Goal: Transaction & Acquisition: Purchase product/service

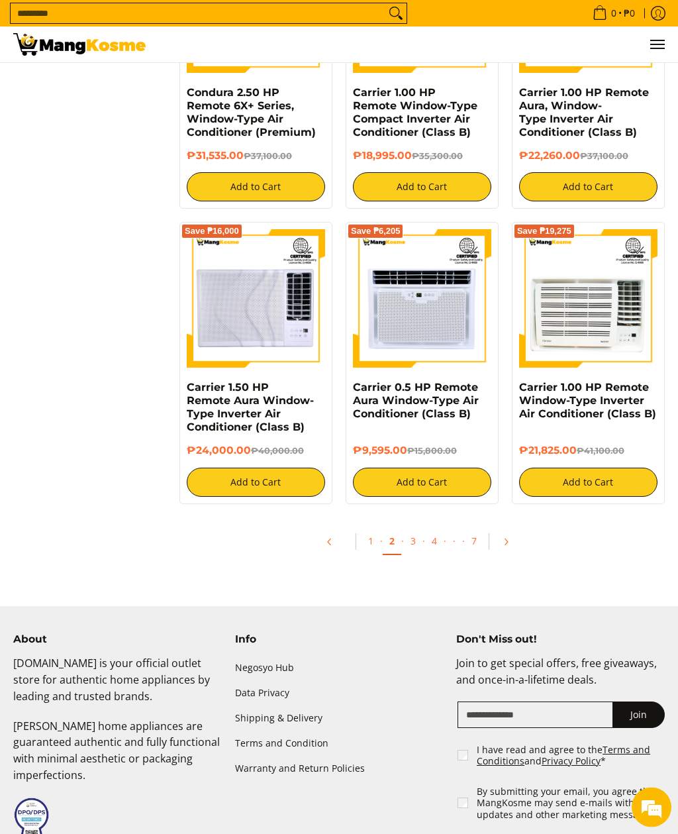
scroll to position [2142, 0]
click at [504, 537] on icon "Pagination" at bounding box center [505, 541] width 9 height 9
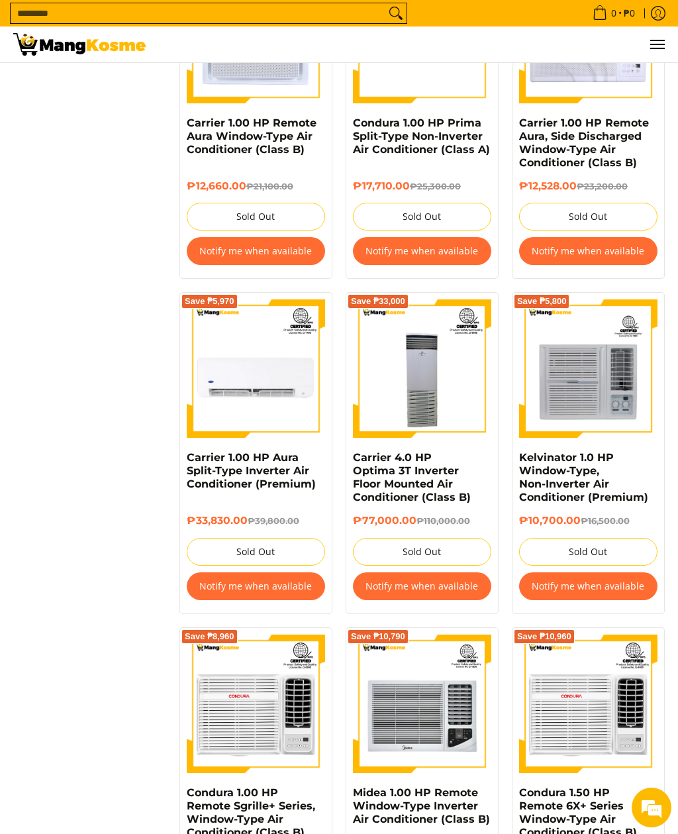
click at [456, 452] on link "Carrier 4.0 HP Optima 3T Inverter Floor Mounted Air Conditioner (Class B)" at bounding box center [412, 477] width 118 height 52
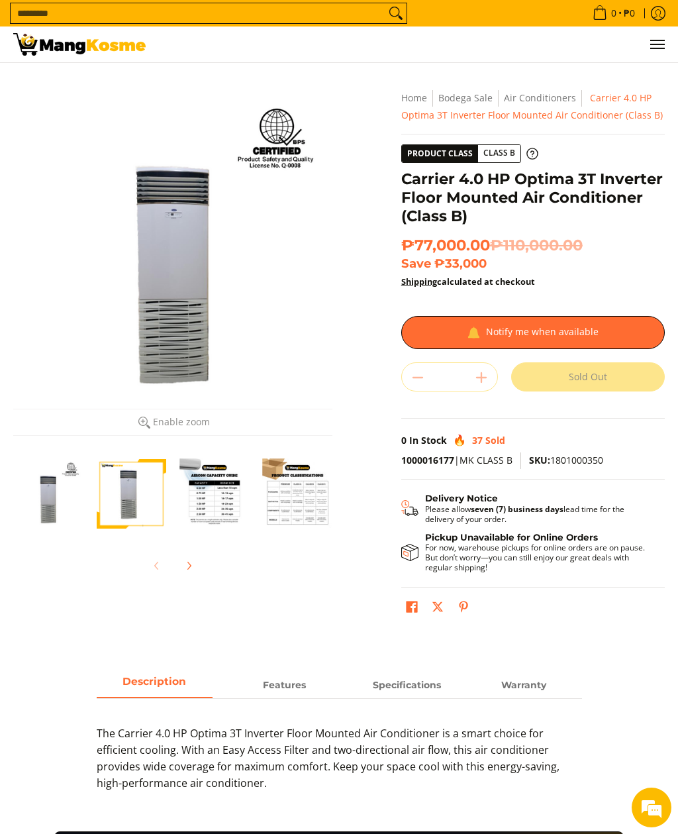
click at [328, 505] on img "Carrier 4.0 HP Optima 3T Inverter Floor Mounted Air Conditioner (Class B)-4" at bounding box center [298, 493] width 70 height 70
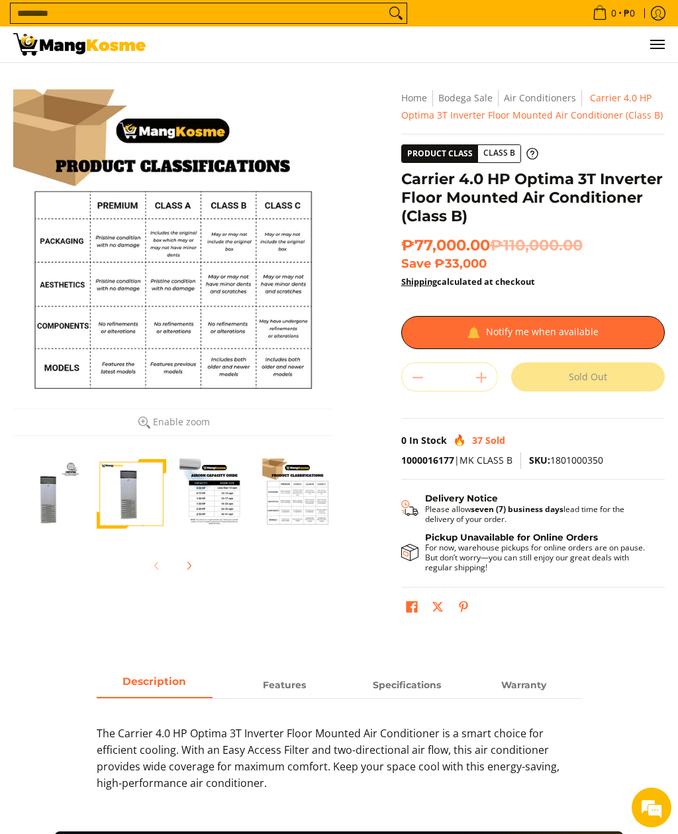
click at [231, 488] on img "Carrier 4.0 HP Optima 3T Inverter Floor Mounted Air Conditioner (Class B)-3" at bounding box center [214, 493] width 70 height 70
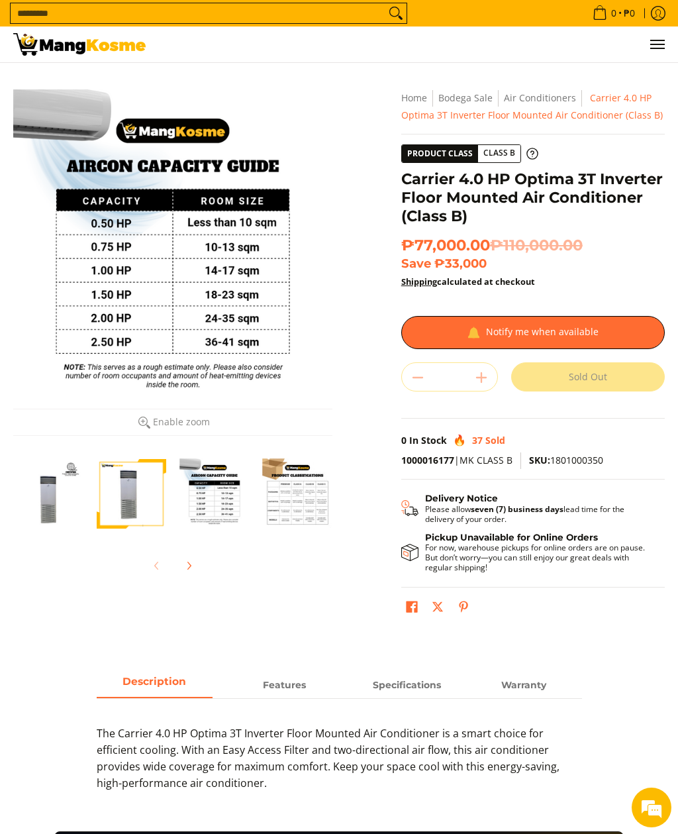
click at [288, 500] on img "Carrier 4.0 HP Optima 3T Inverter Floor Mounted Air Conditioner (Class B)-4" at bounding box center [298, 493] width 70 height 70
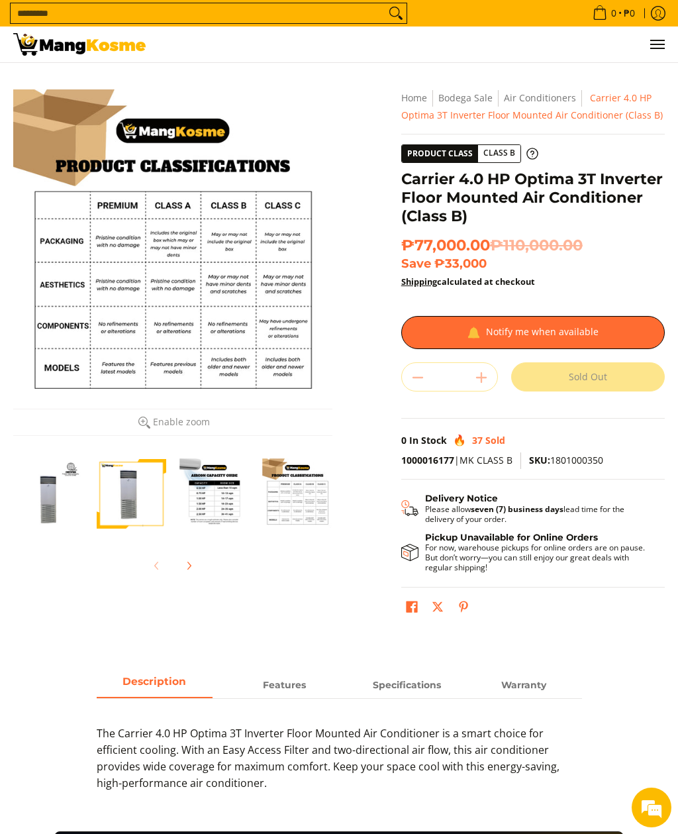
click at [234, 519] on img "Carrier 4.0 HP Optima 3T Inverter Floor Mounted Air Conditioner (Class B)-3" at bounding box center [214, 493] width 70 height 70
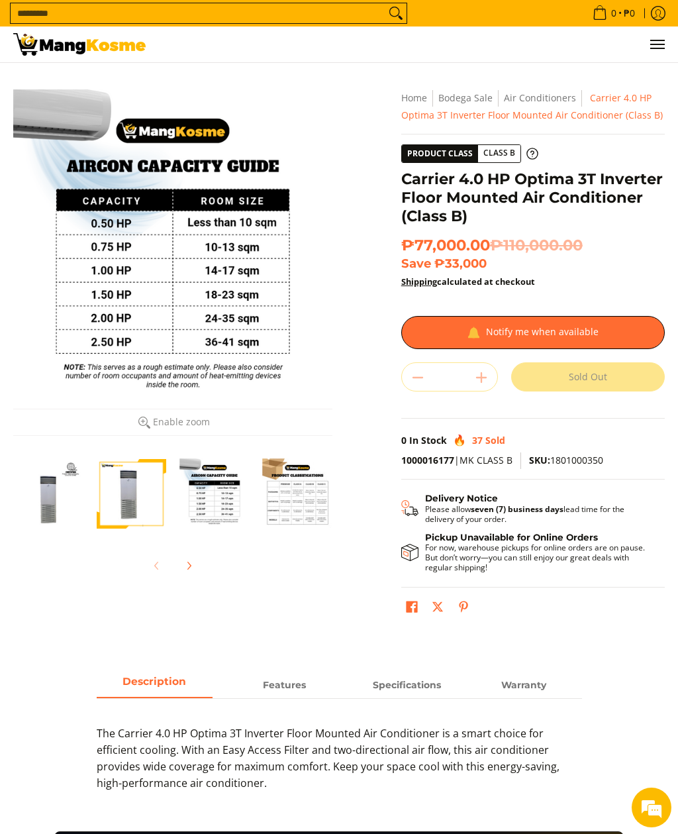
click at [299, 499] on img "Carrier 4.0 HP Optima 3T Inverter Floor Mounted Air Conditioner (Class B)-4" at bounding box center [298, 493] width 70 height 70
